Goal: Task Accomplishment & Management: Complete application form

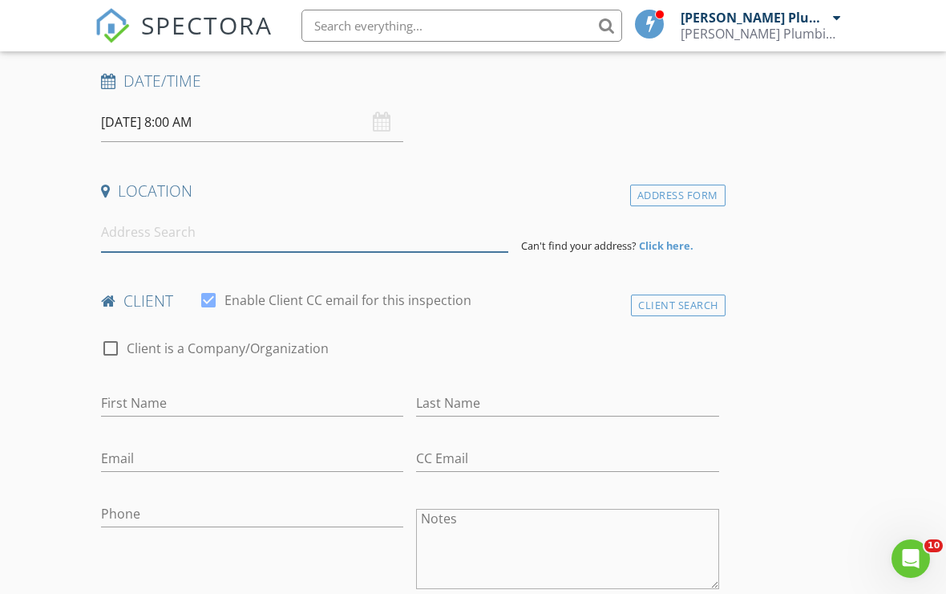
click at [320, 226] on input at bounding box center [304, 232] width 407 height 39
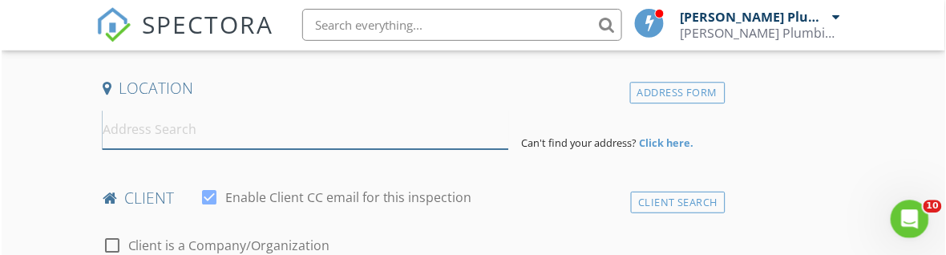
scroll to position [361, 0]
click at [233, 131] on input at bounding box center [304, 129] width 407 height 39
paste input "3004 S St Peters Pkwy Unit E Saint Peters, MO 63303 United States"
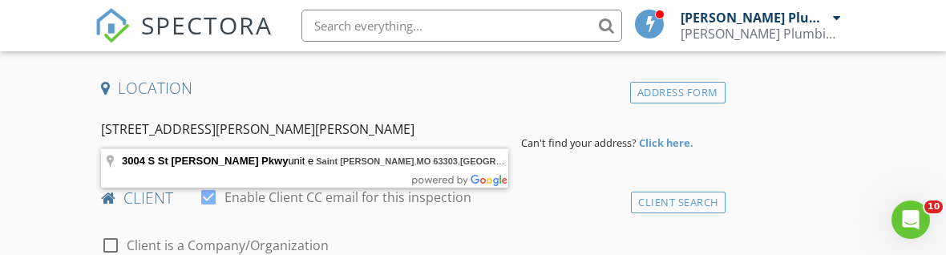
type input "3004 S St Peters Pkwy unit e, Saint Peters, MO 63303, United States"
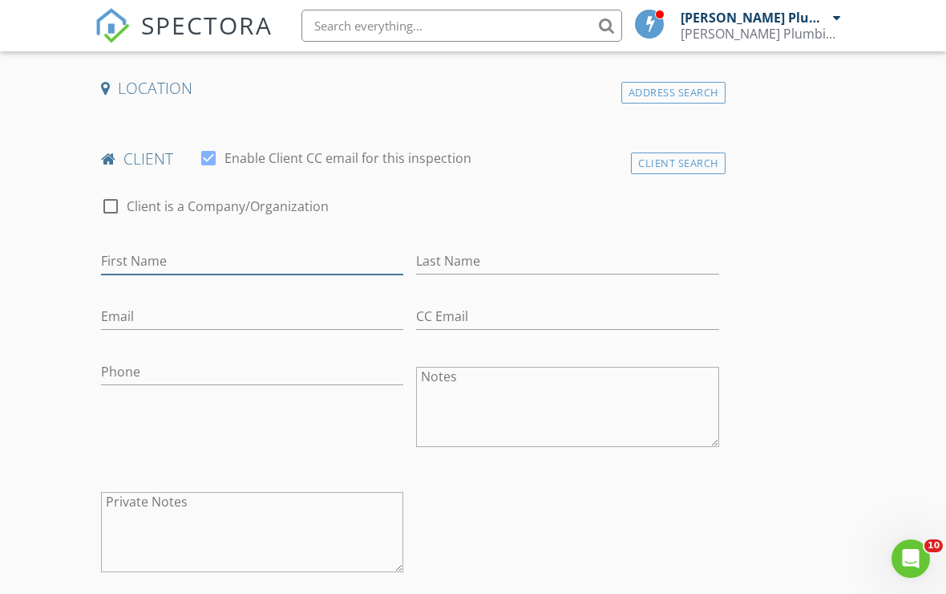
click at [318, 274] on input "First Name" at bounding box center [252, 261] width 302 height 26
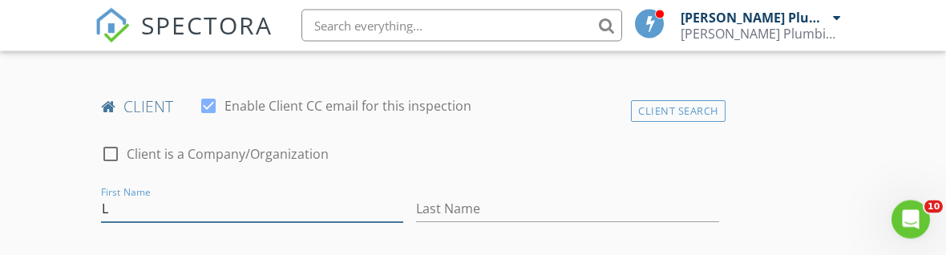
scroll to position [795, 0]
type input "[PERSON_NAME]"
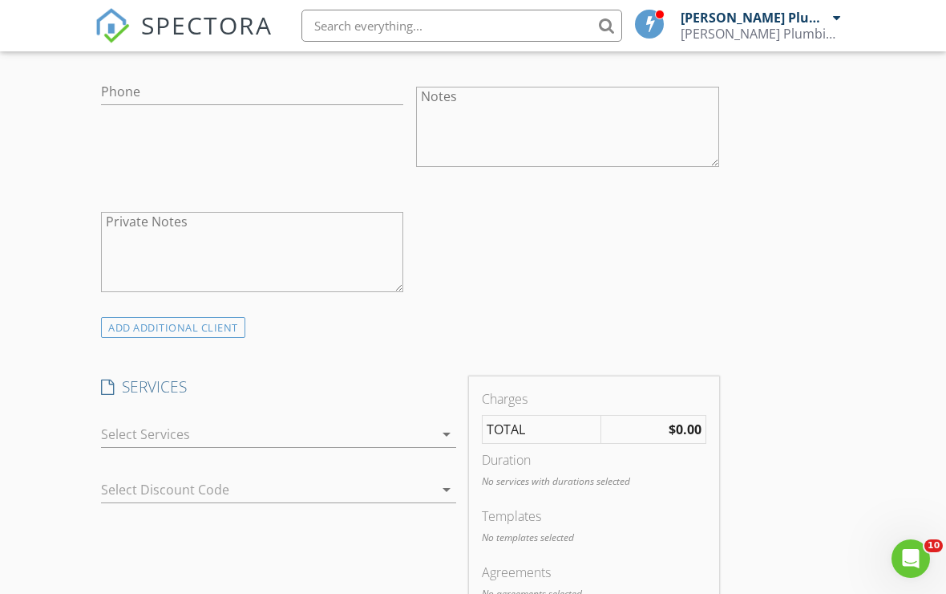
scroll to position [1086, 0]
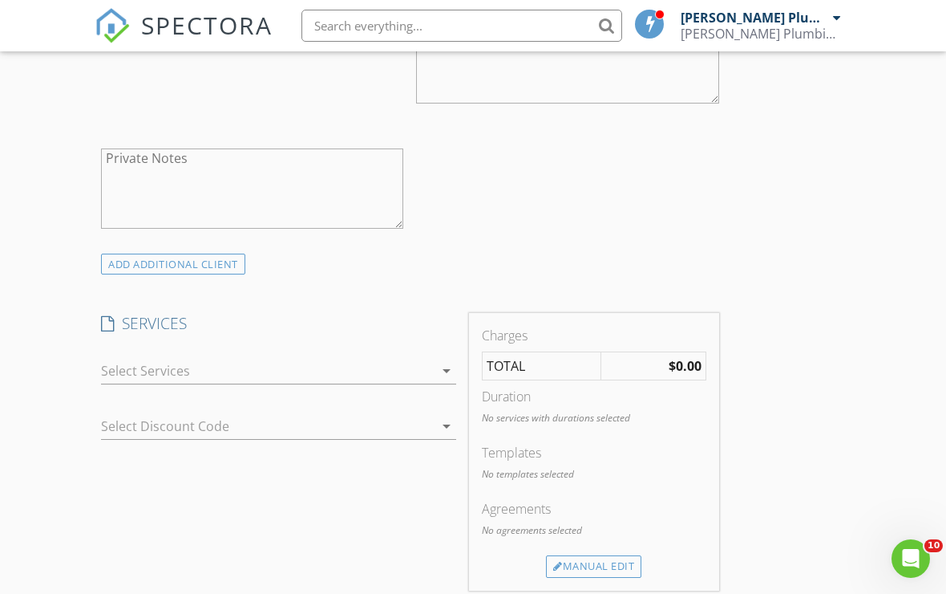
type input "Bids@behrleplumbing.com"
click at [409, 360] on div at bounding box center [267, 371] width 333 height 26
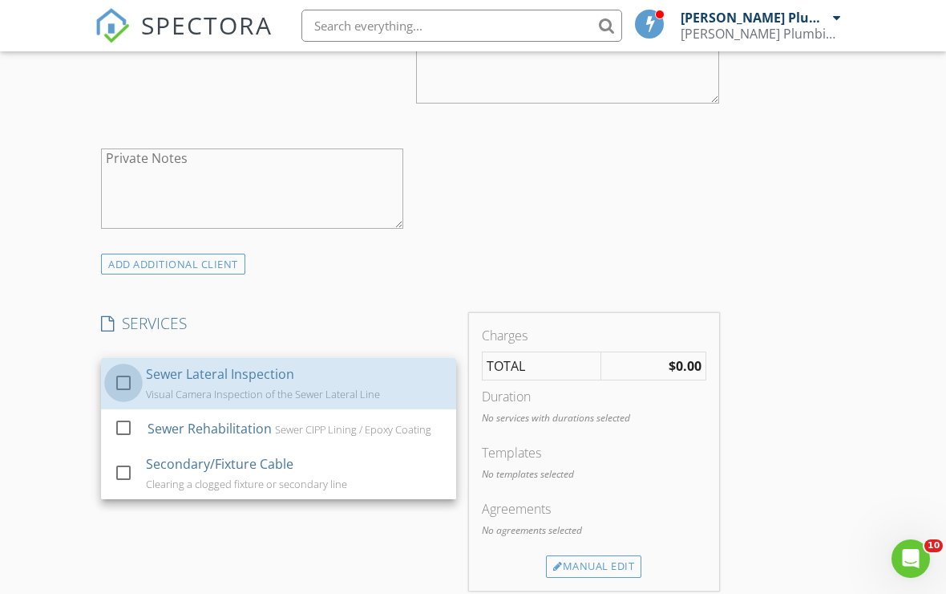
click at [129, 369] on div at bounding box center [123, 382] width 27 height 27
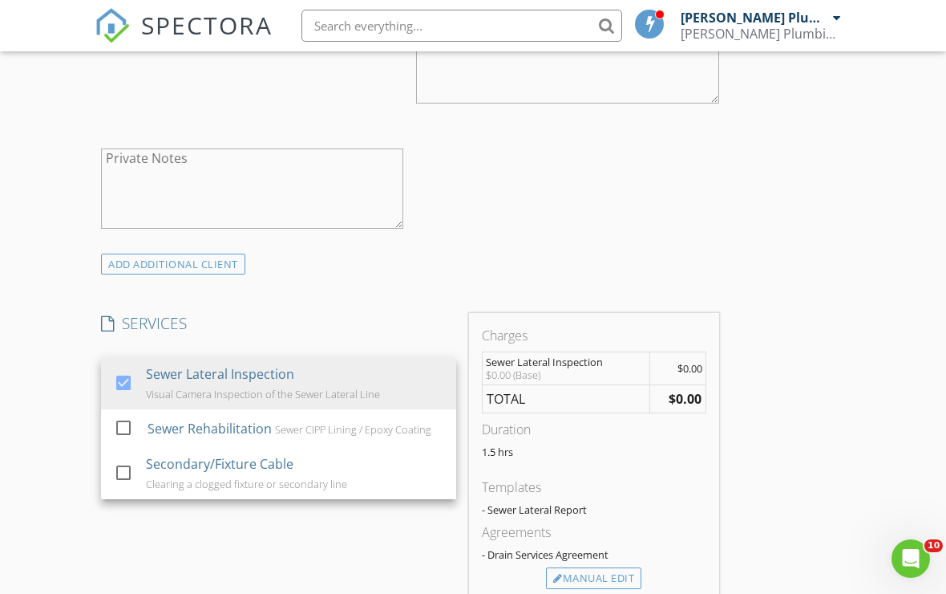
click at [873, 271] on div "New Inspection Click here to use the New Order Form INSPECTOR(S) check_box Behr…" at bounding box center [473, 417] width 946 height 2787
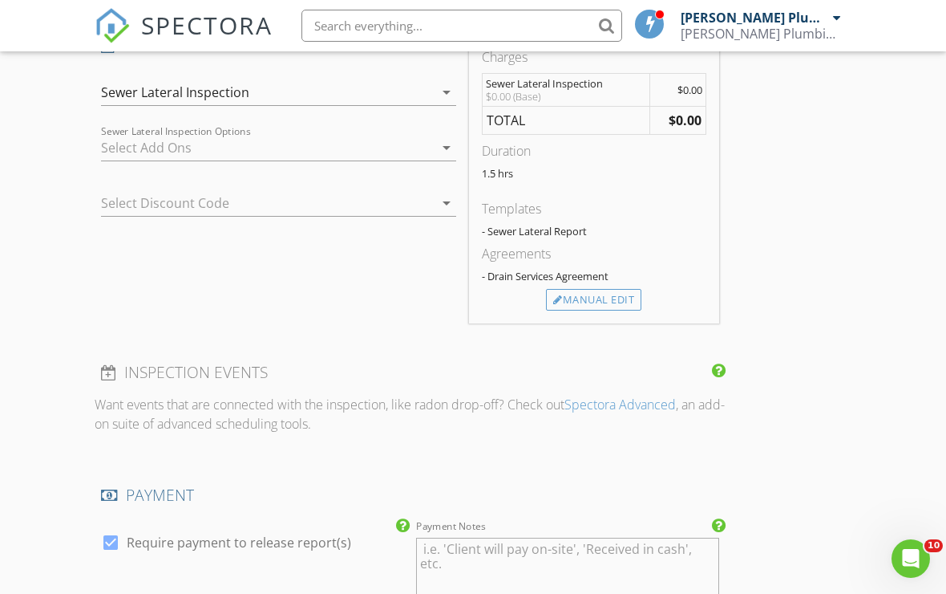
scroll to position [1357, 0]
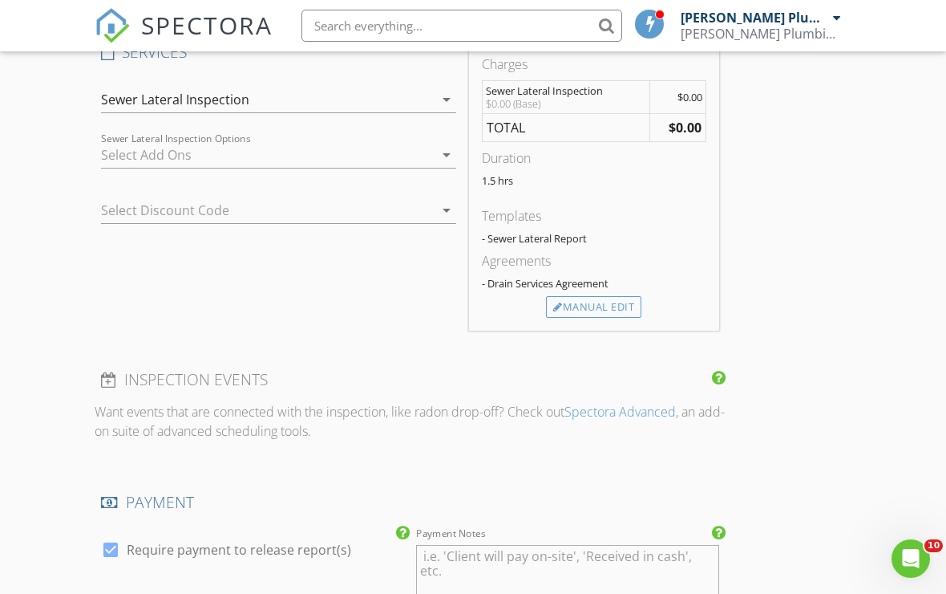
click at [638, 296] on div "Manual Edit" at bounding box center [593, 307] width 95 height 22
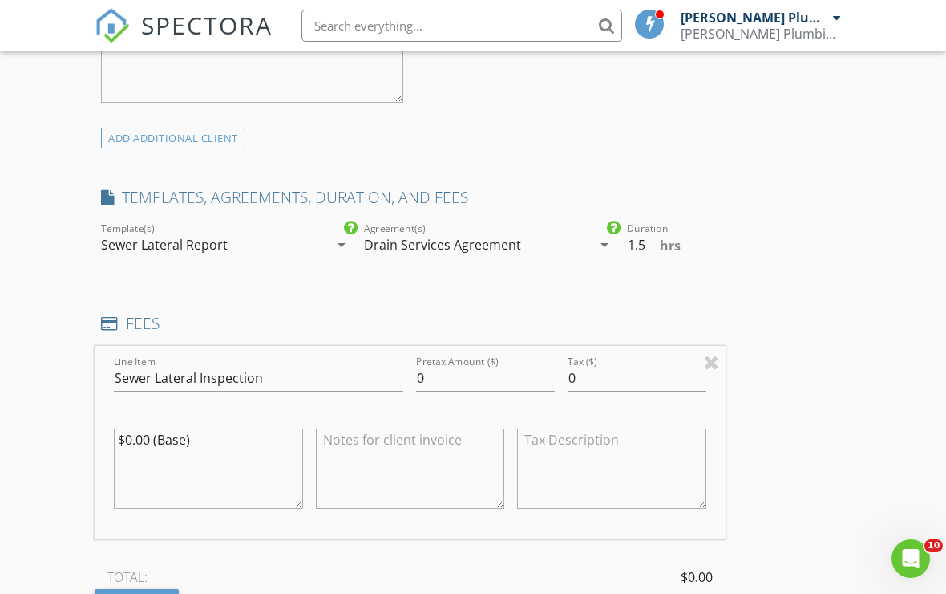
scroll to position [1190, 0]
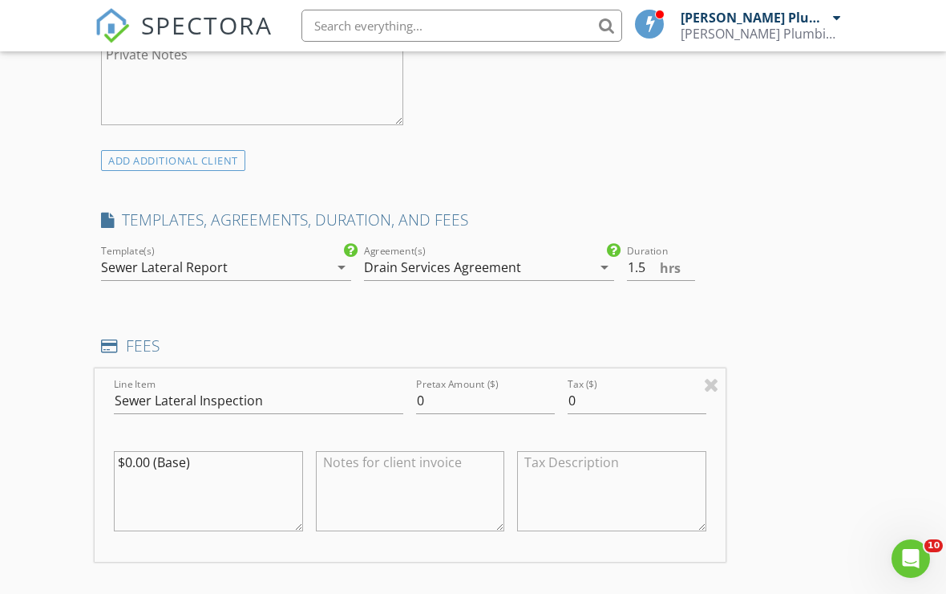
click at [307, 261] on div "Sewer Lateral Report" at bounding box center [215, 267] width 228 height 26
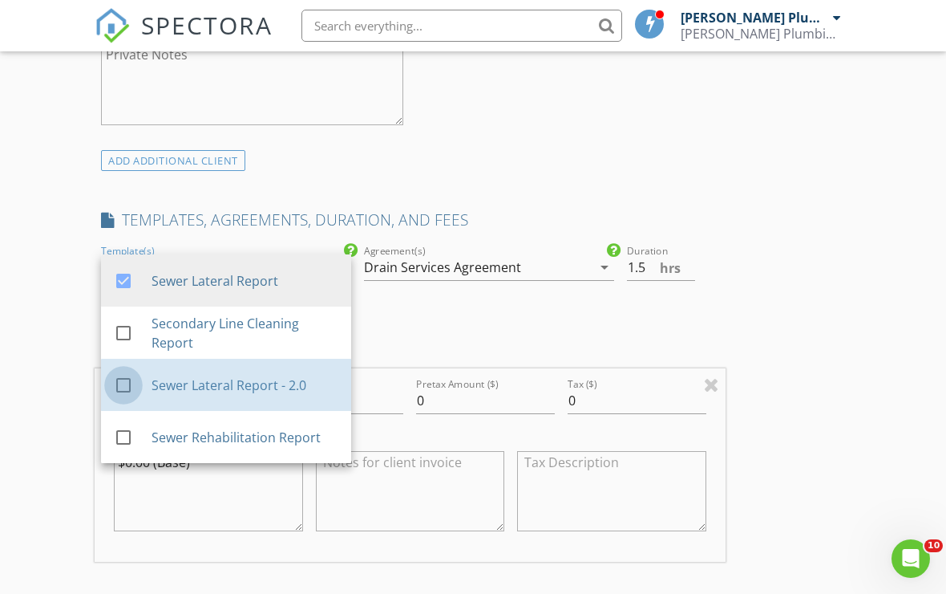
click at [130, 371] on div at bounding box center [123, 384] width 27 height 27
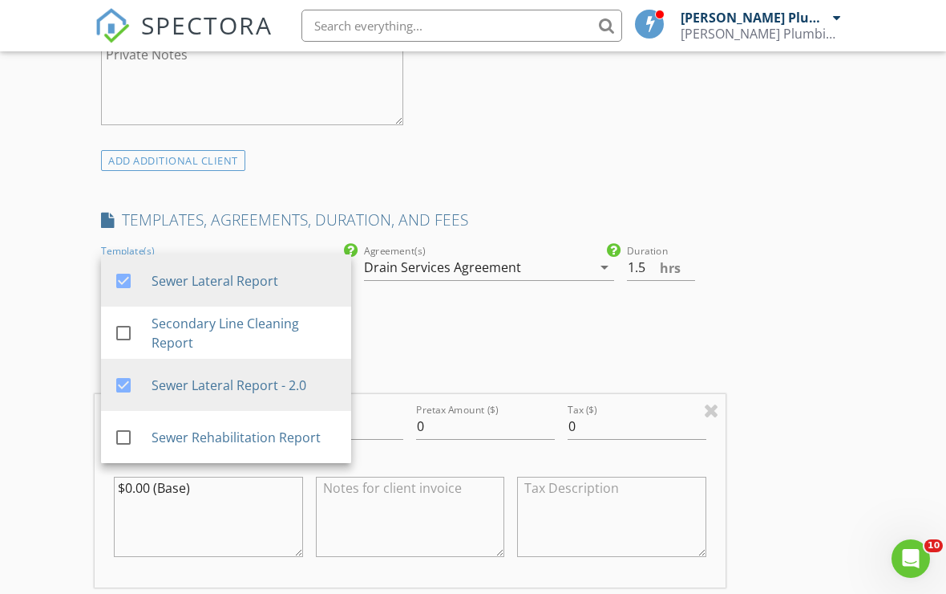
click at [132, 267] on div at bounding box center [123, 280] width 27 height 27
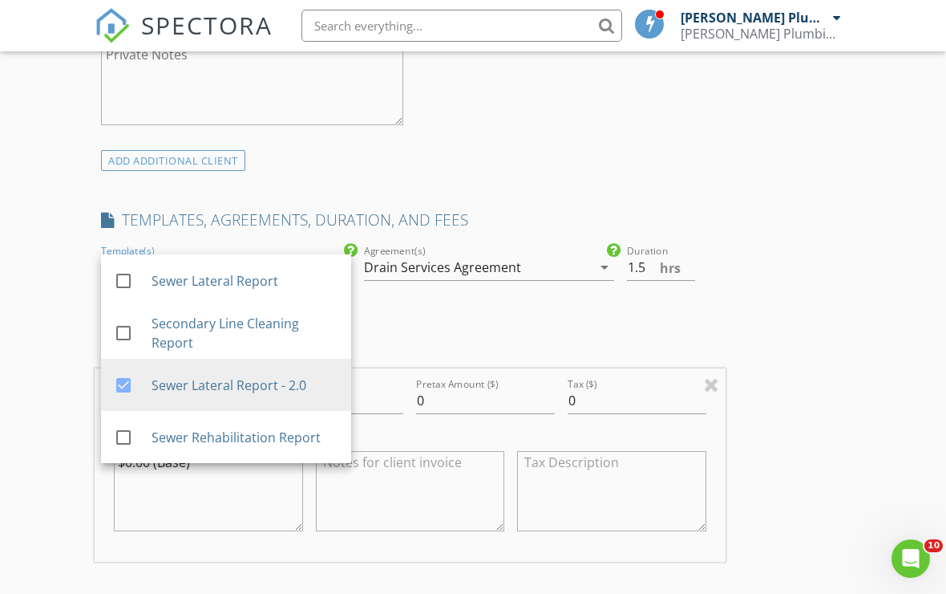
click at [883, 237] on div "New Inspection Click here to use the New Order Form INSPECTOR(S) check_box Behr…" at bounding box center [473, 395] width 946 height 2950
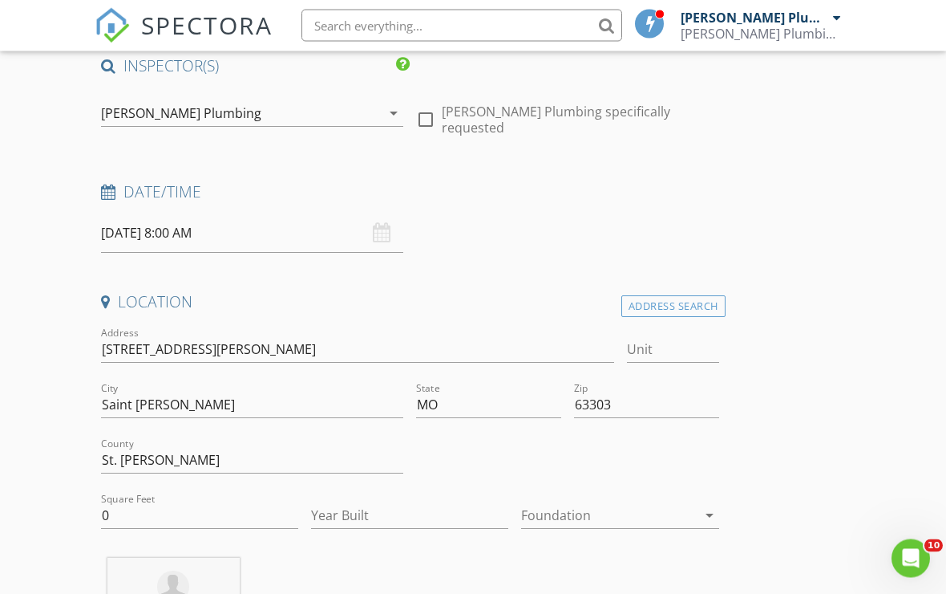
scroll to position [150, 0]
click at [228, 233] on input "08/29/2025 8:00 AM" at bounding box center [252, 230] width 302 height 39
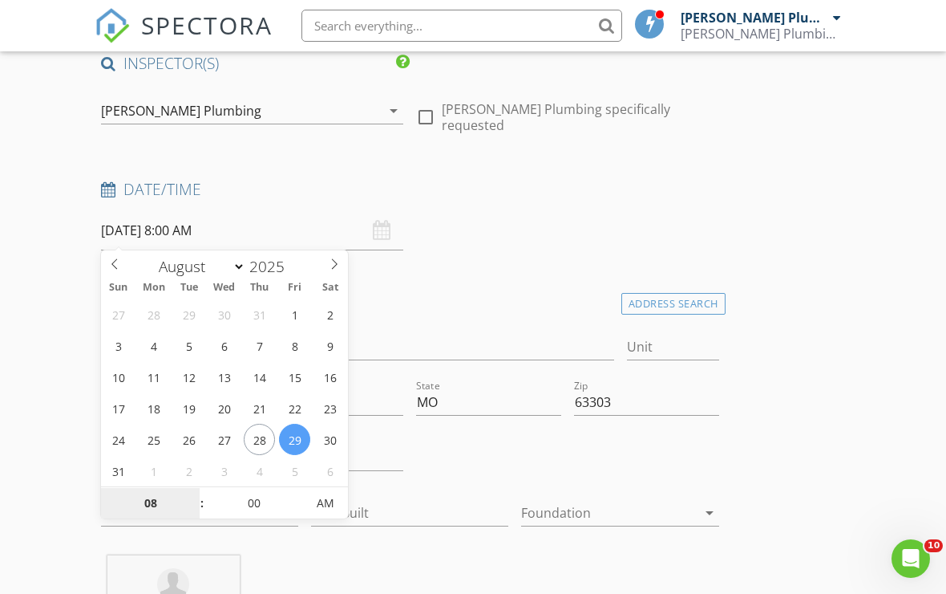
type input "[DATE] 8:00 AM"
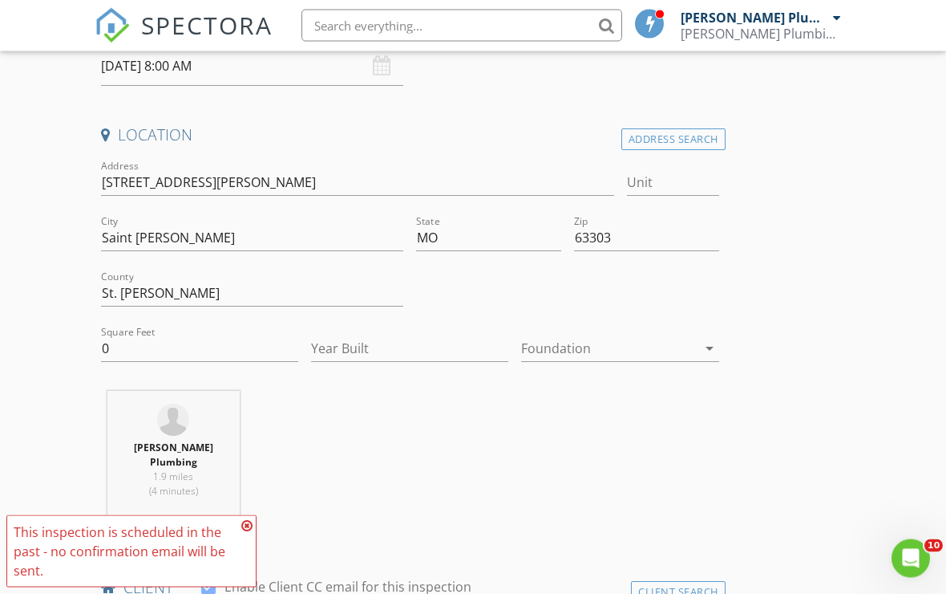
scroll to position [313, 0]
click at [246, 524] on icon at bounding box center [246, 525] width 11 height 13
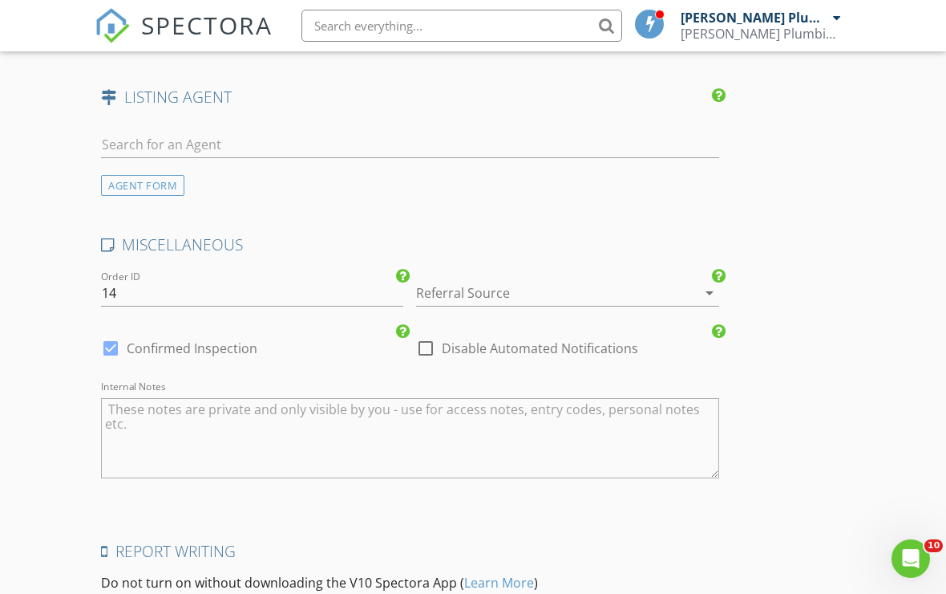
scroll to position [2445, 0]
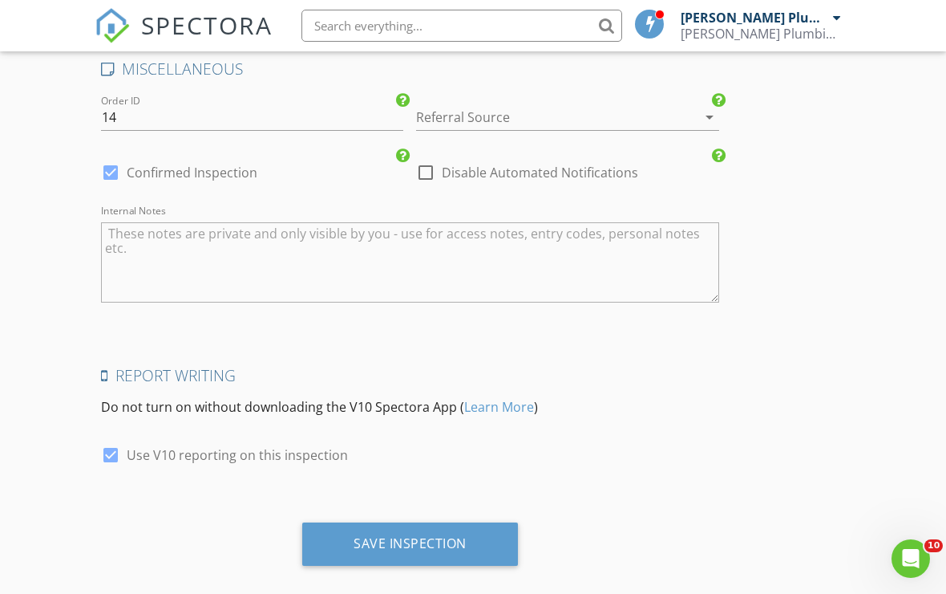
click at [508, 533] on div "Save Inspection" at bounding box center [410, 543] width 216 height 43
